Goal: Transaction & Acquisition: Purchase product/service

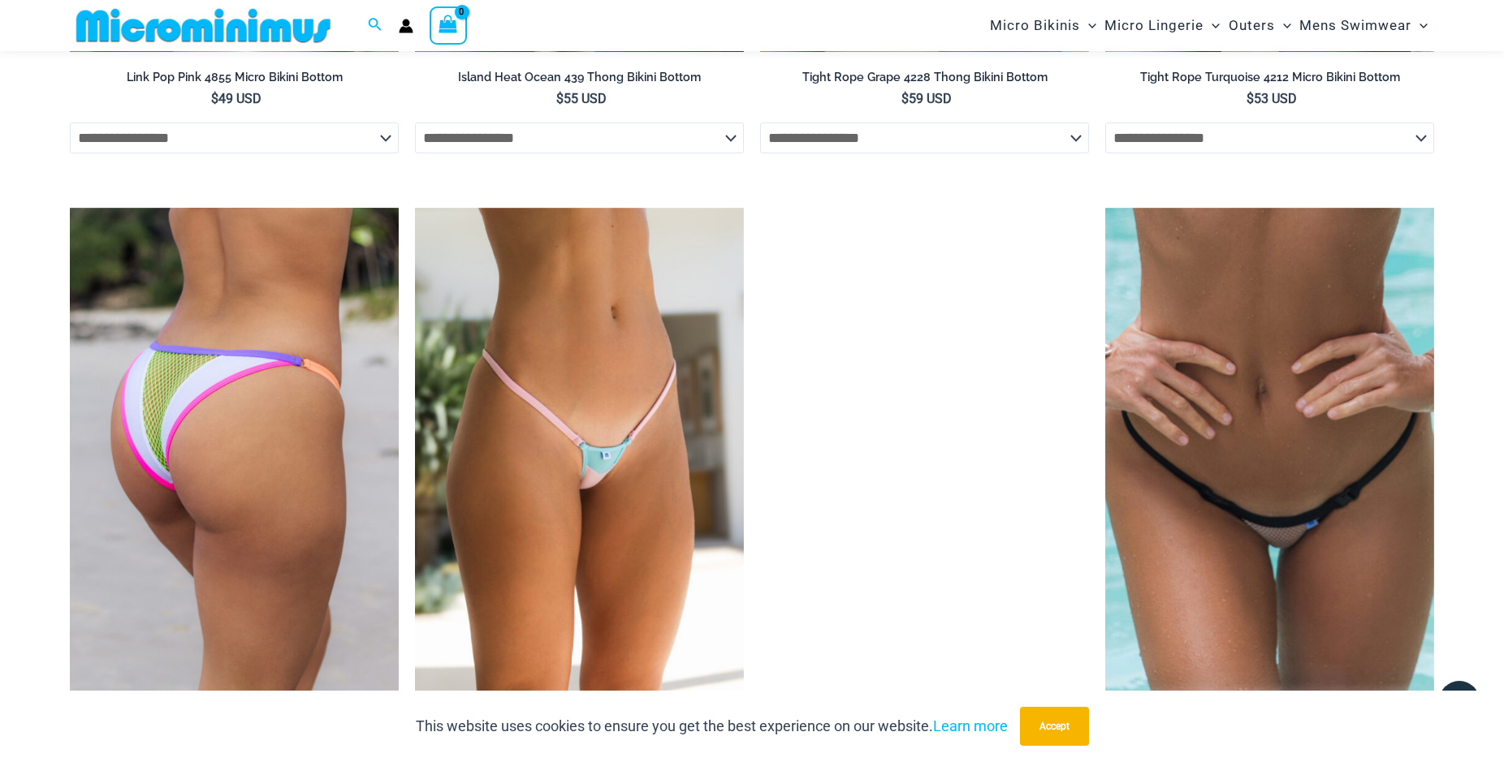
scroll to position [3795, 0]
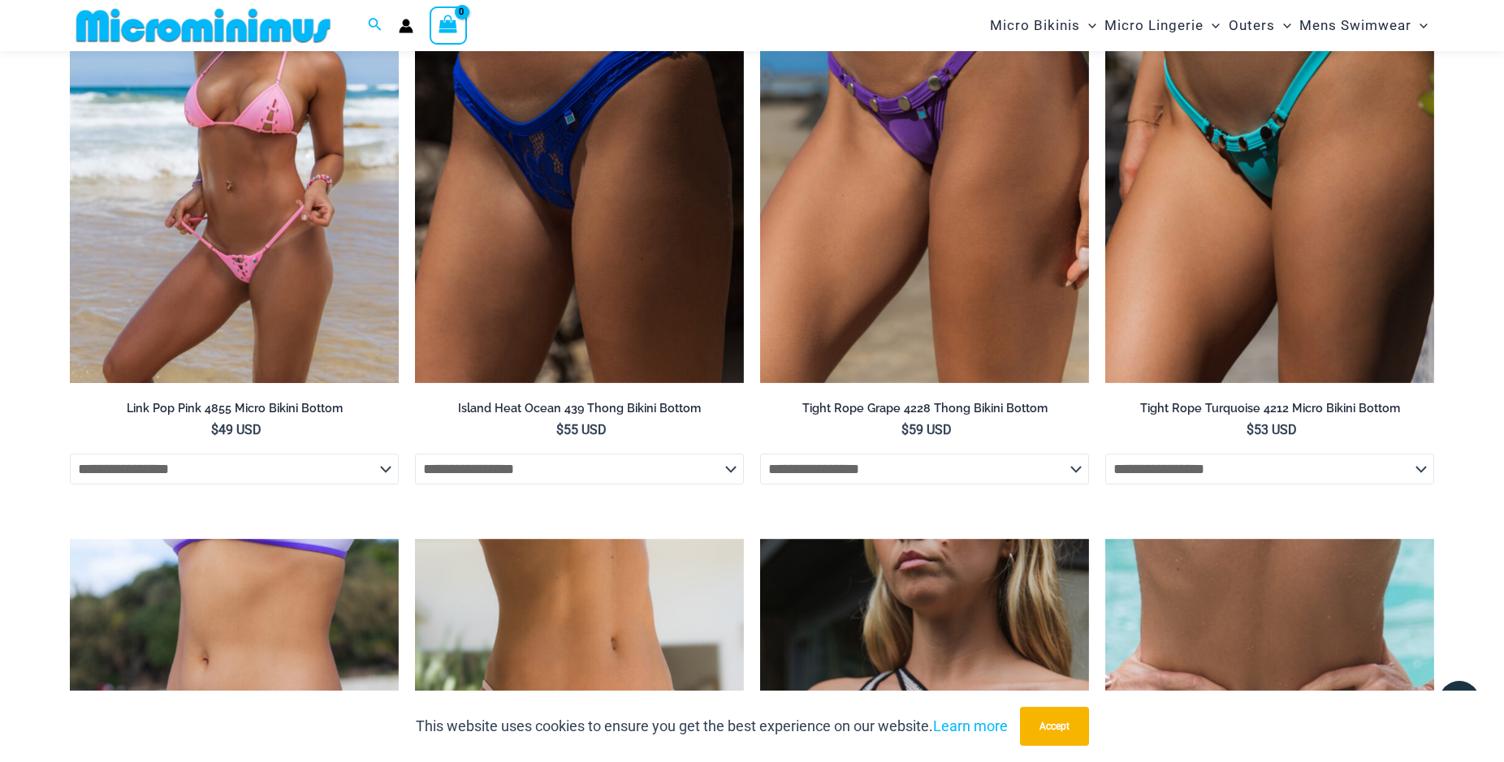
click at [231, 197] on img at bounding box center [234, 137] width 329 height 494
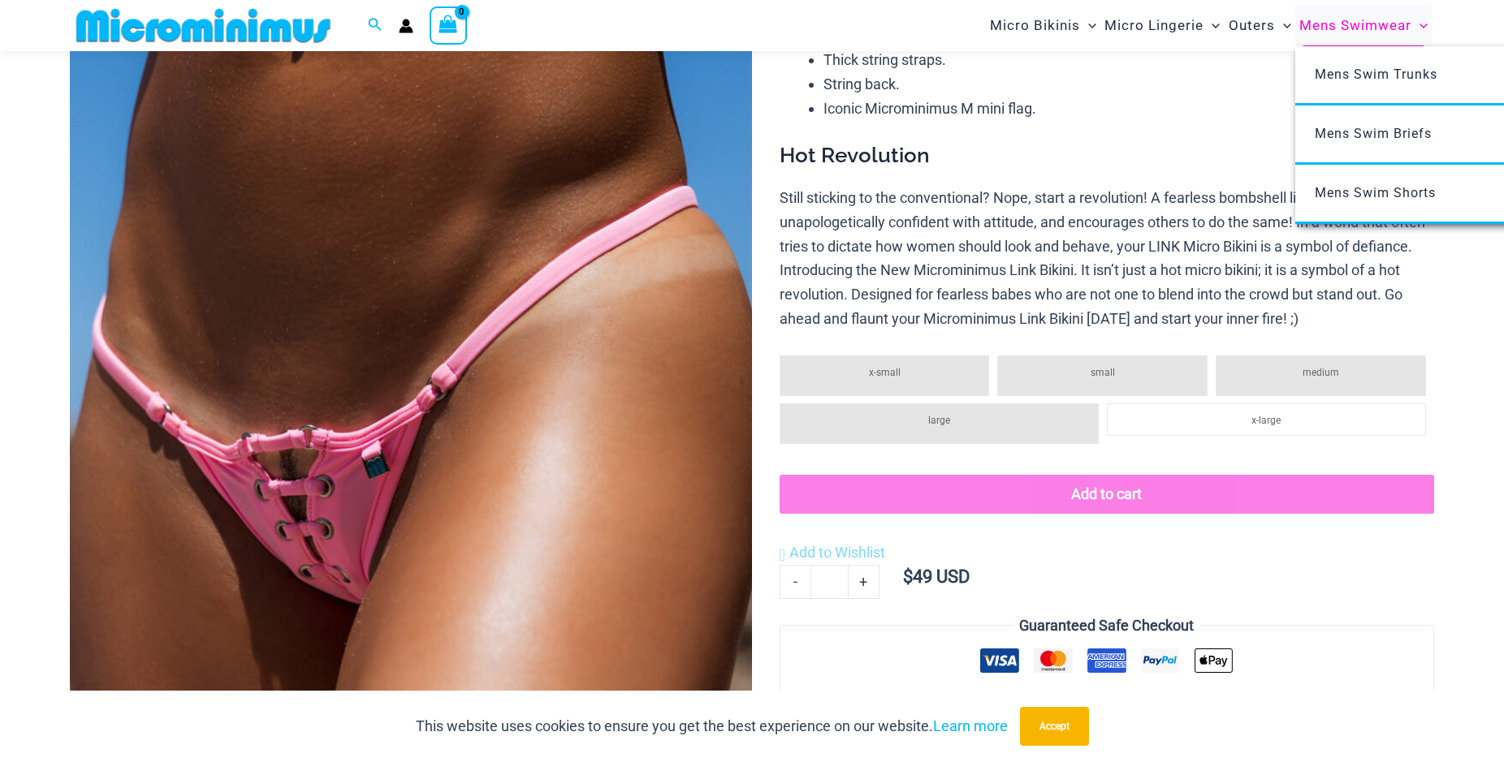
scroll to position [234, 0]
click at [1367, 136] on span "Mens Swim Briefs" at bounding box center [1373, 133] width 117 height 15
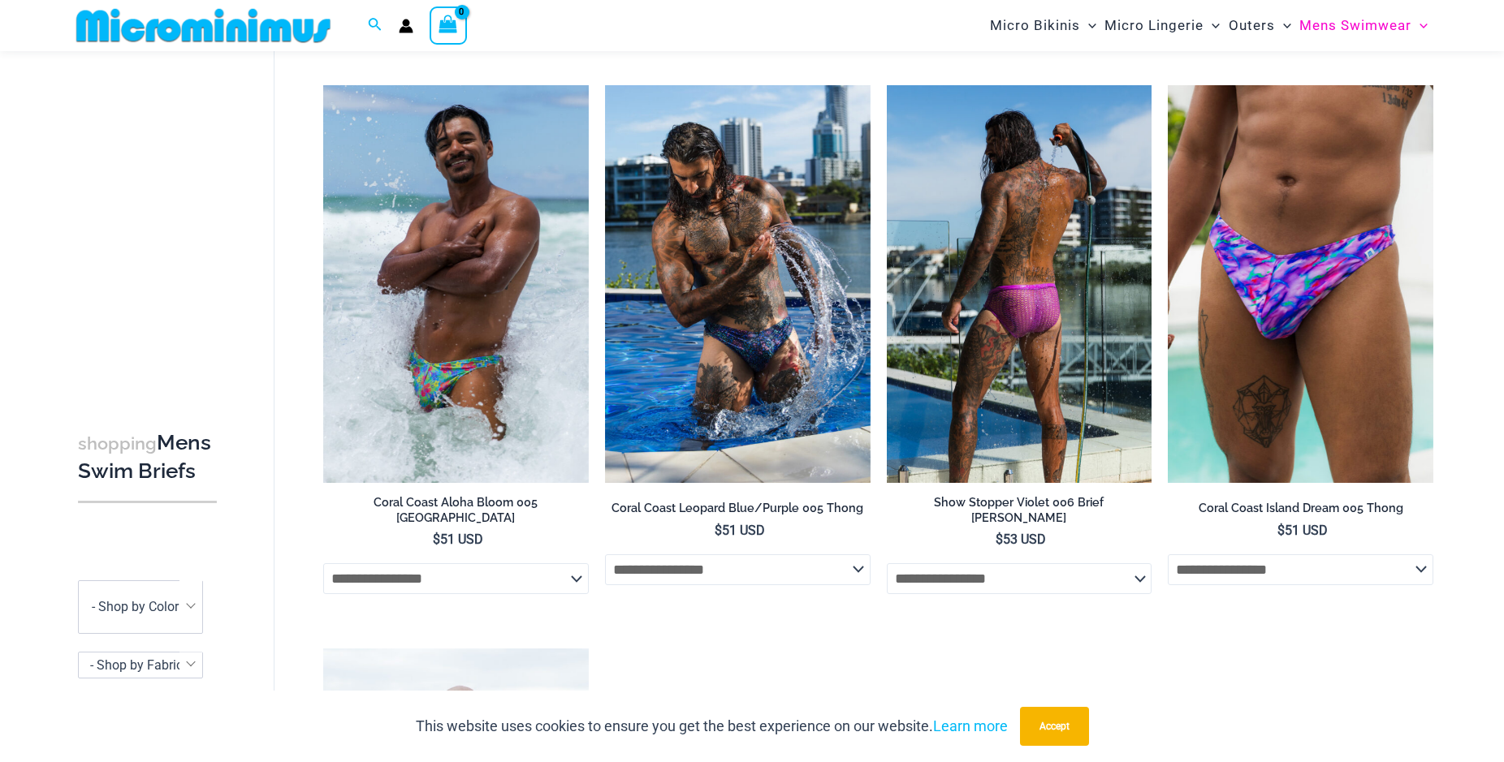
scroll to position [648, 0]
click at [1008, 360] on img at bounding box center [1020, 284] width 266 height 398
